Goal: Book appointment/travel/reservation

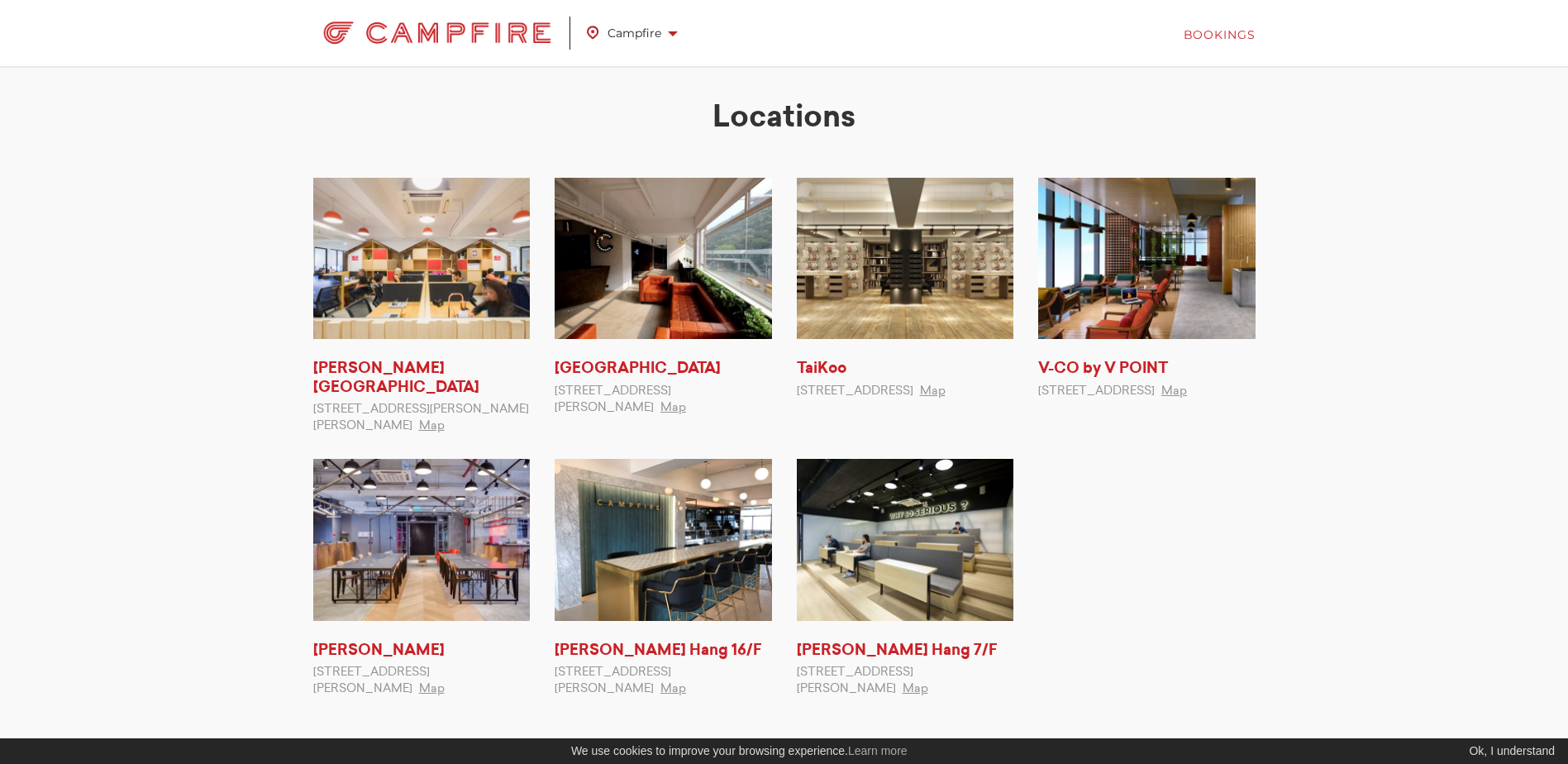
click at [1239, 33] on link "Bookings" at bounding box center [1220, 35] width 72 height 17
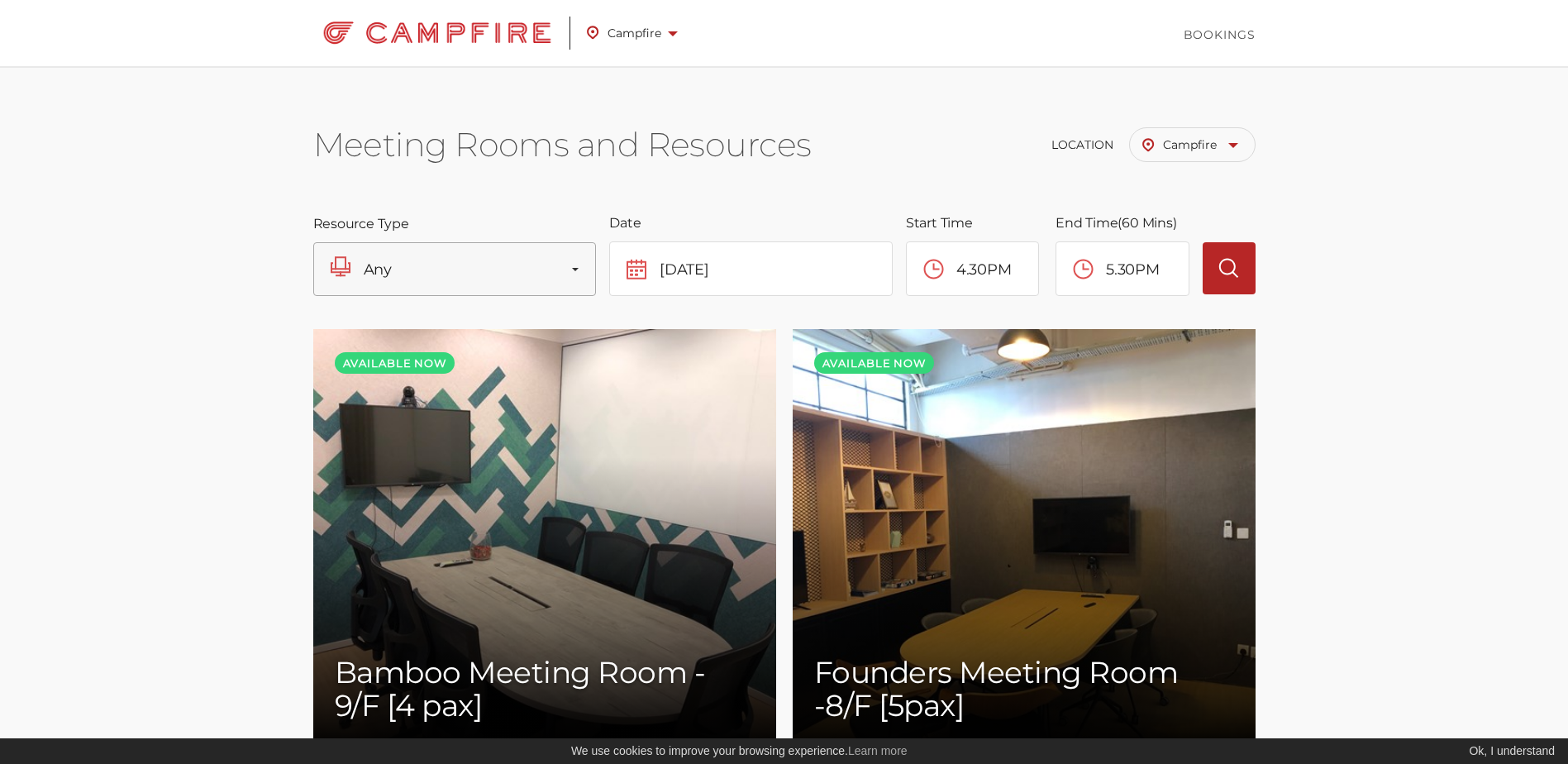
scroll to position [868, 0]
click at [518, 278] on button "Any" at bounding box center [455, 269] width 284 height 54
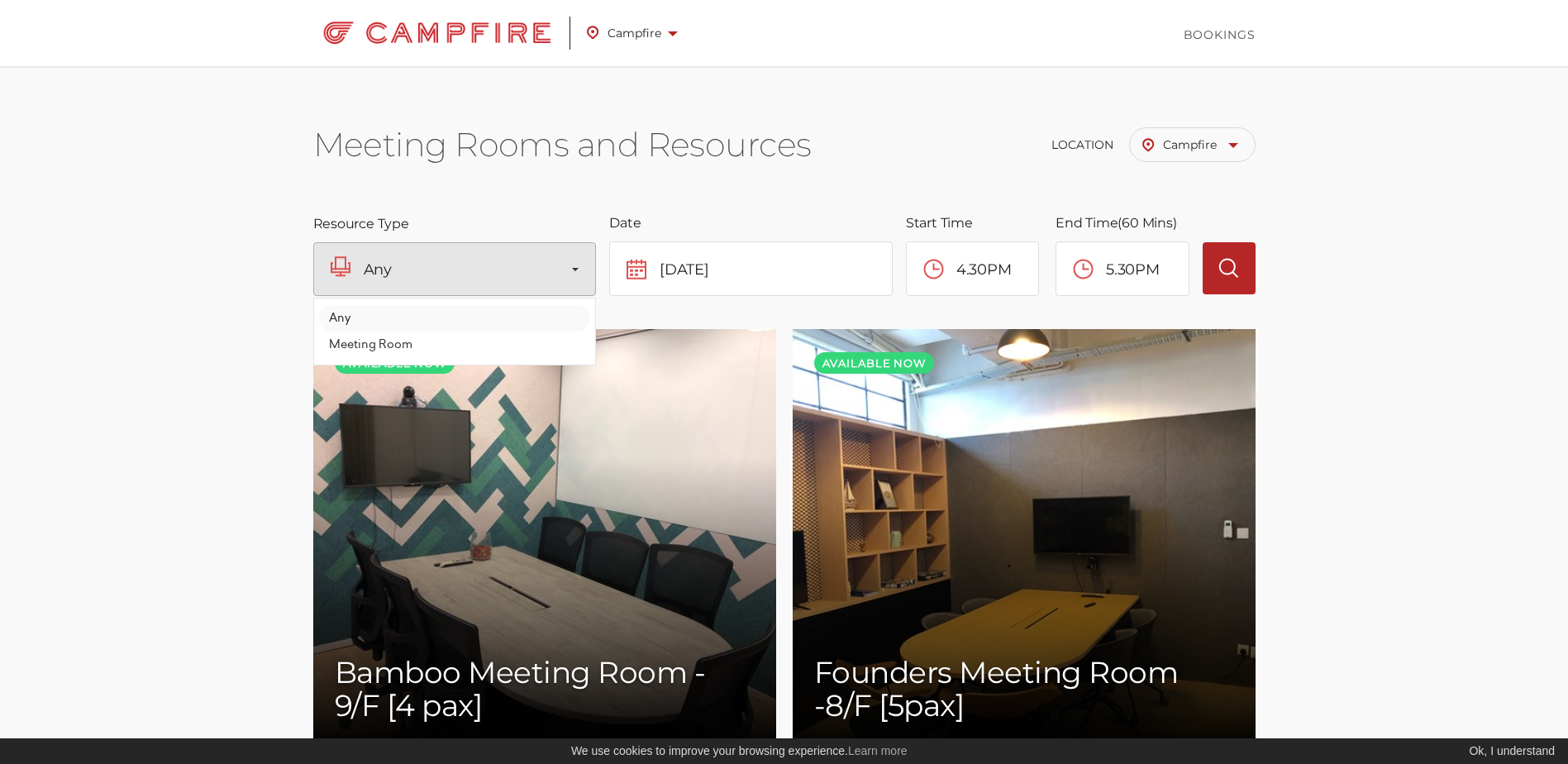
click at [454, 316] on link "Any" at bounding box center [455, 319] width 272 height 26
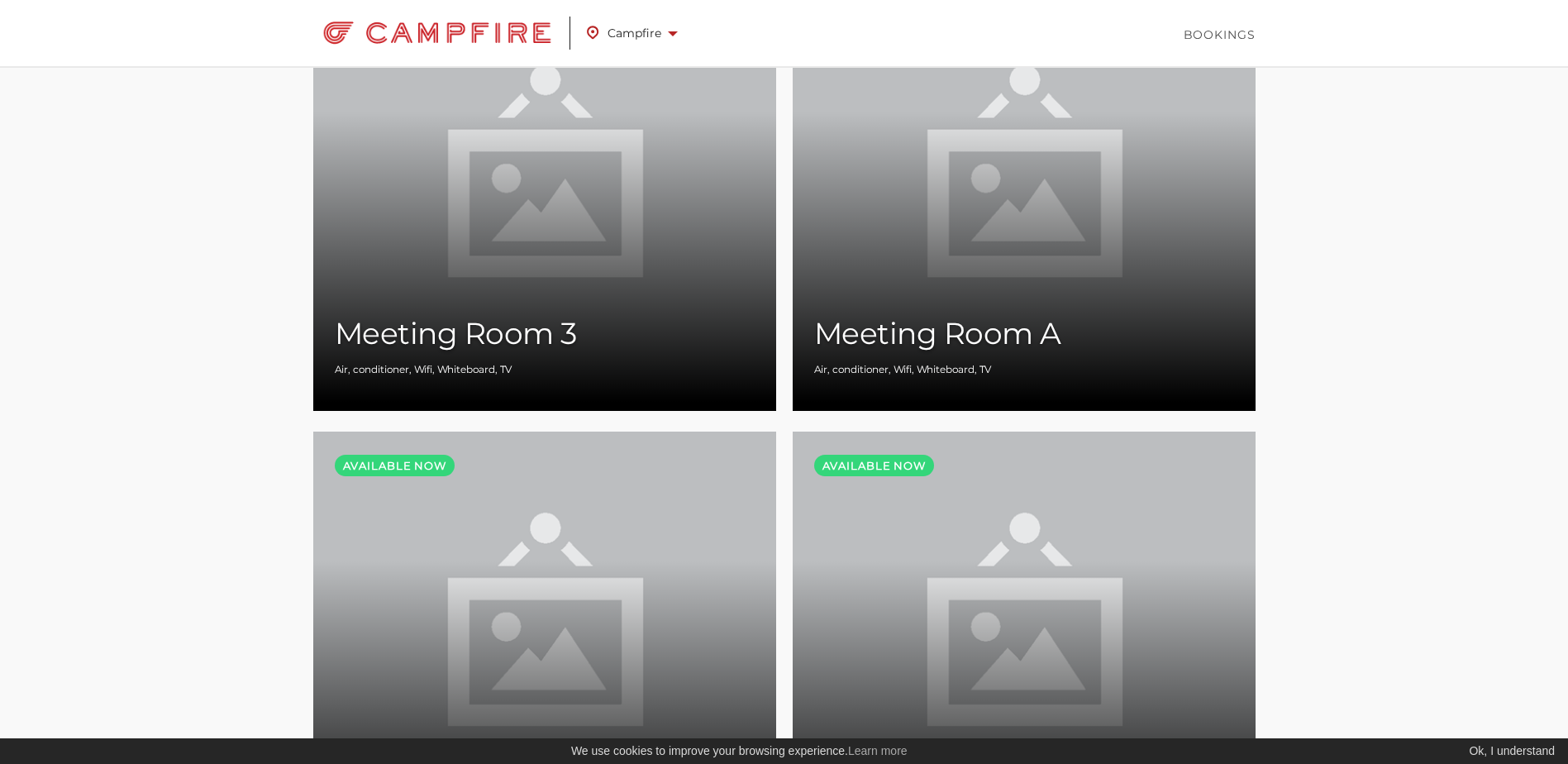
scroll to position [0, 0]
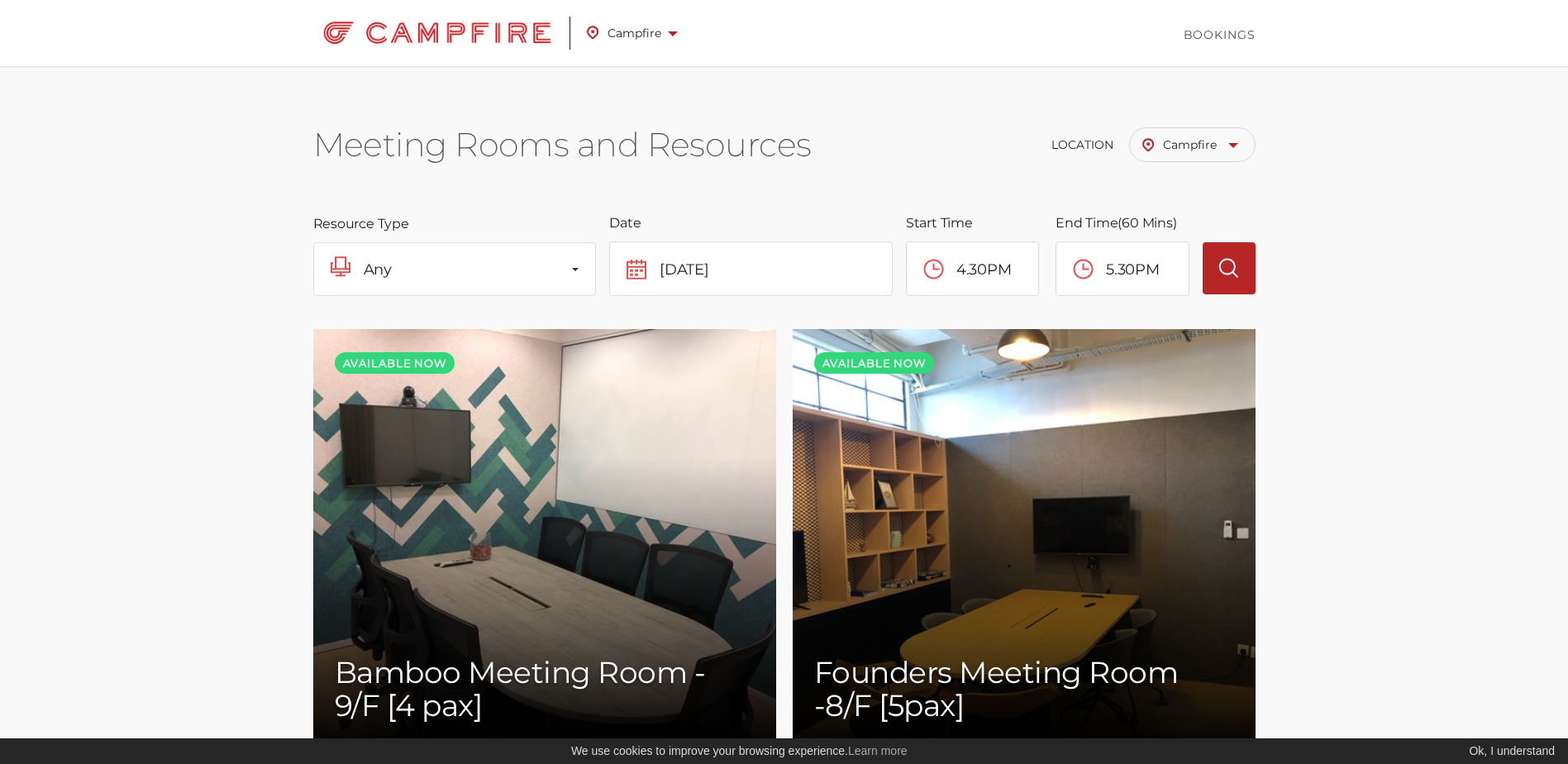
click at [1241, 140] on link "Campfire" at bounding box center [1192, 145] width 127 height 35
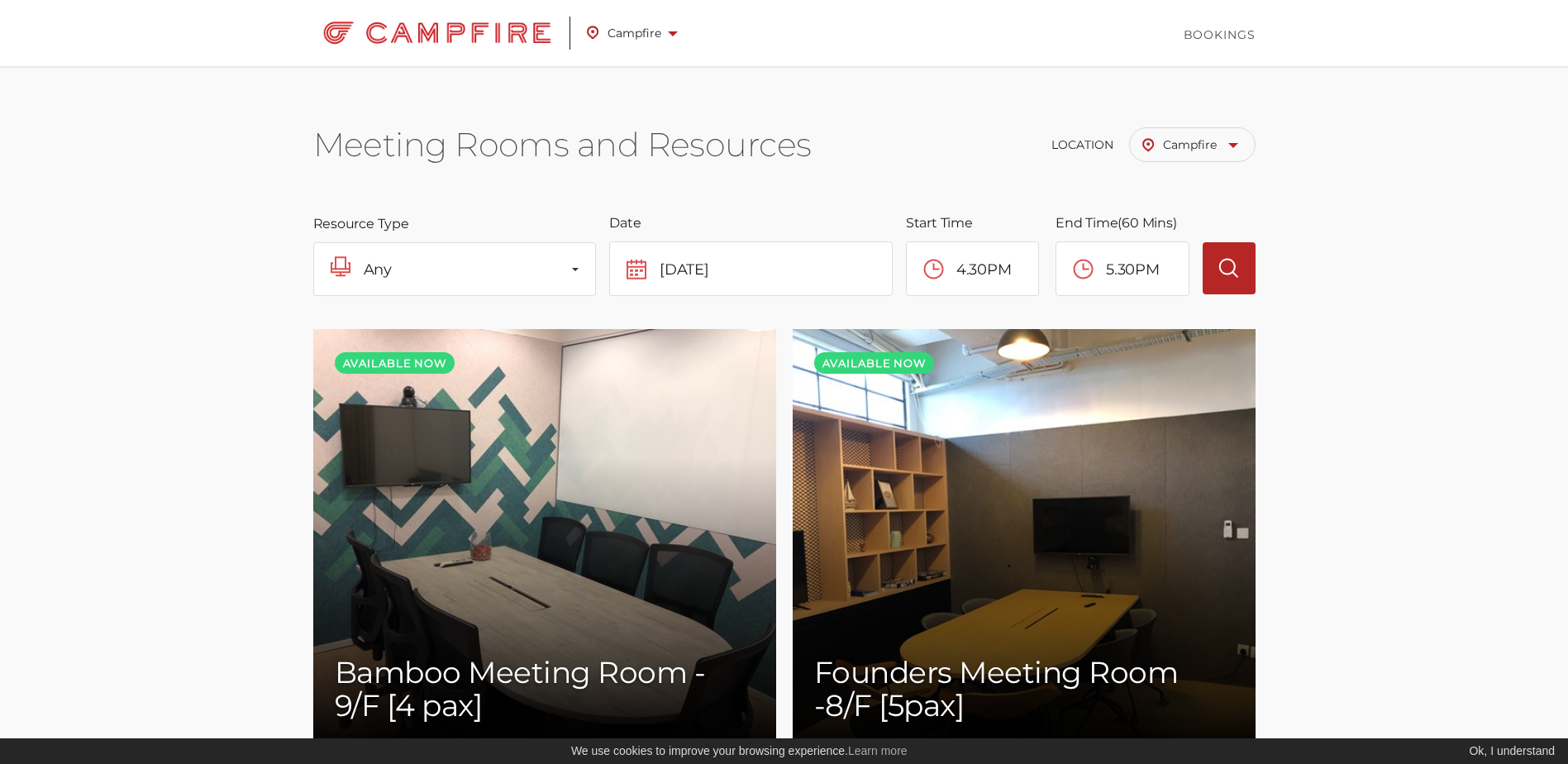
click at [981, 264] on input "4.30PM" at bounding box center [972, 269] width 132 height 53
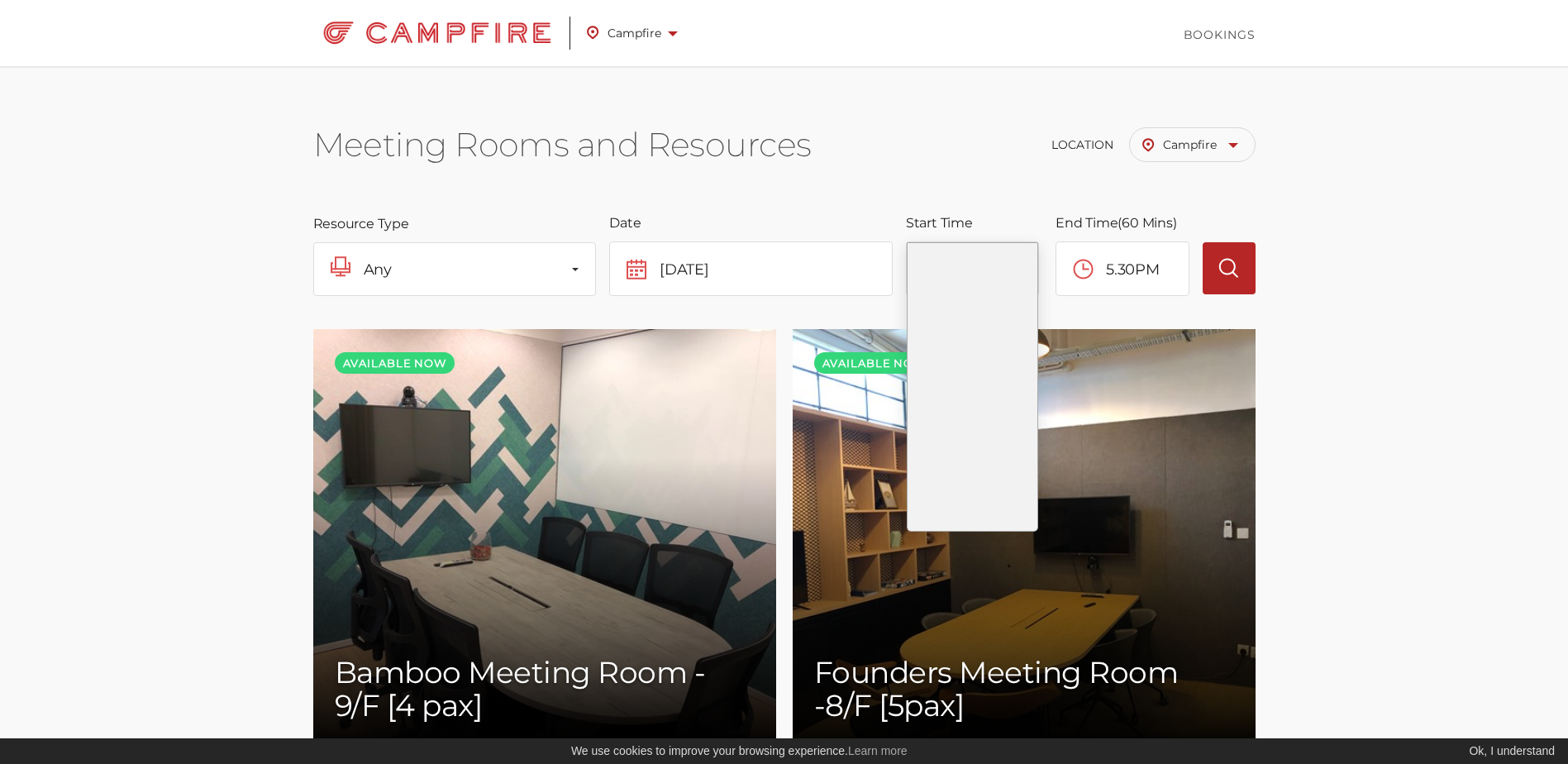
click at [696, 41] on ul "Campfire Kennedy Town Quarry Bay TaiKoo V-CO by V POINT Wong Chuk Hang" at bounding box center [640, 32] width 124 height 37
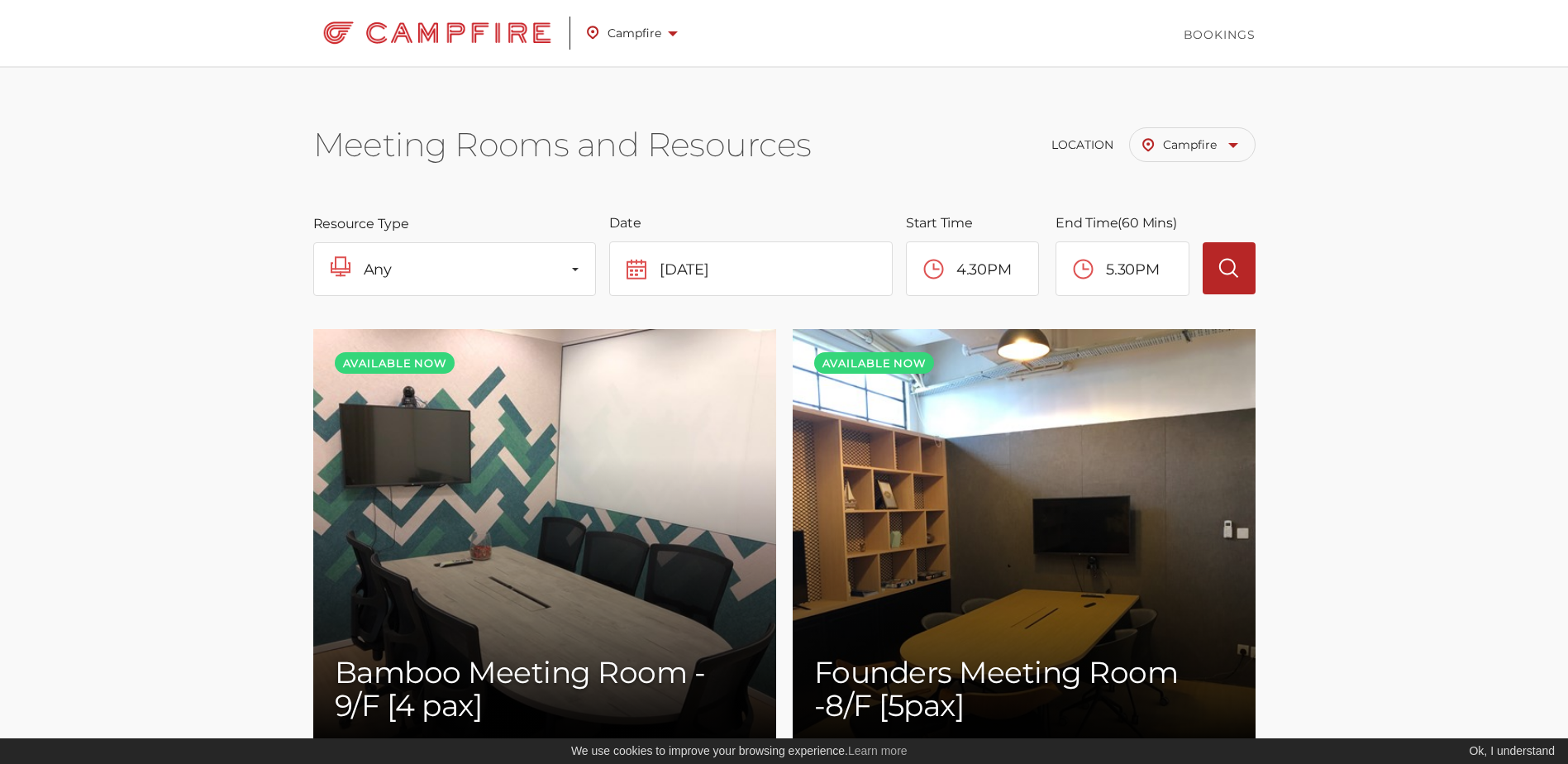
click at [663, 38] on span "Campfire" at bounding box center [632, 33] width 91 height 22
click at [798, 58] on div "Campfire Kennedy Town Quarry Bay TaiKoo V-CO by V POINT Wong Chuk Hang Toggle n…" at bounding box center [784, 33] width 967 height 66
click at [484, 42] on img at bounding box center [438, 33] width 249 height 33
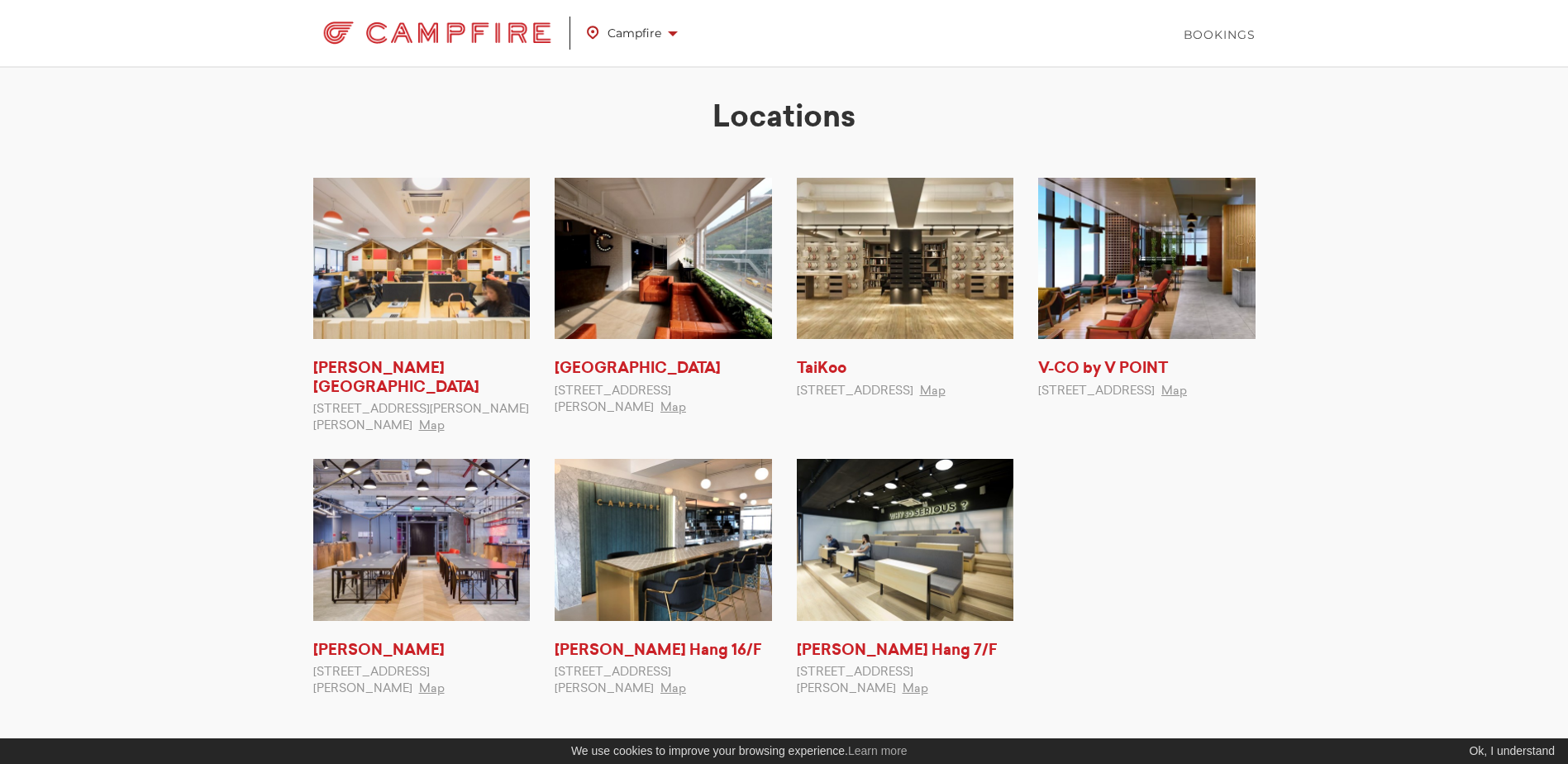
click at [621, 277] on img at bounding box center [663, 258] width 218 height 161
click at [866, 303] on img at bounding box center [905, 258] width 218 height 161
click at [463, 29] on img at bounding box center [438, 33] width 249 height 33
